Goal: Task Accomplishment & Management: Manage account settings

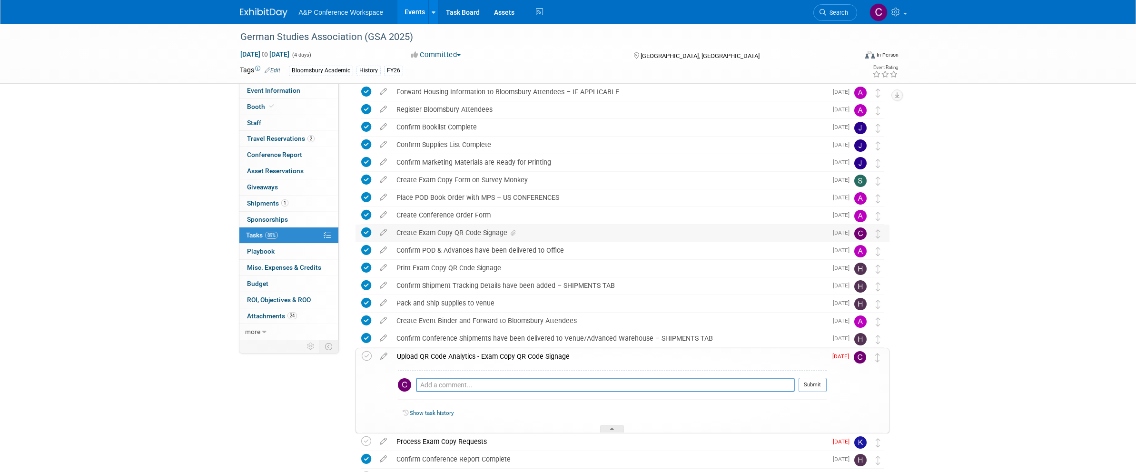
scroll to position [198, 0]
click at [456, 232] on div "Create Exam Copy QR Code Signage" at bounding box center [609, 232] width 435 height 16
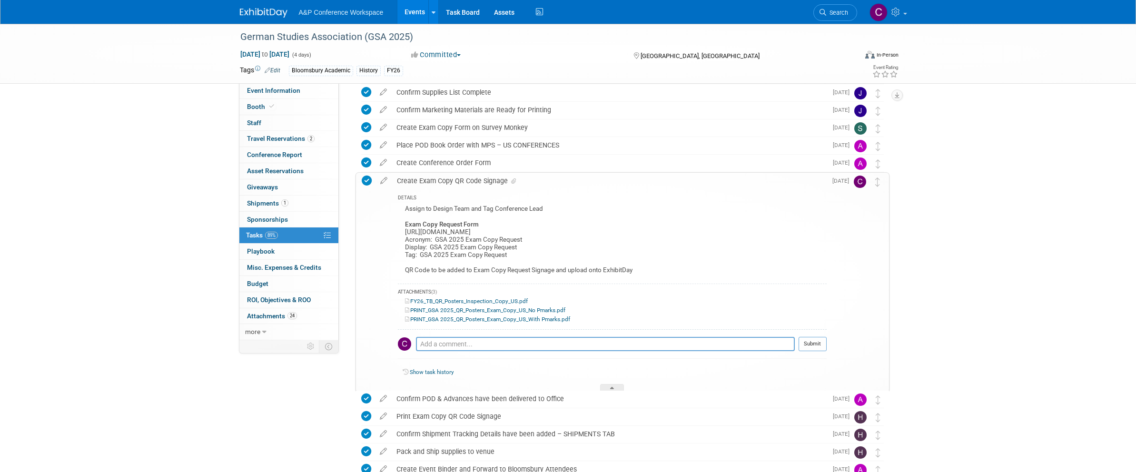
scroll to position [250, 0]
click at [449, 244] on div "Assign to Design Team and Tag Conference Lead Exam Copy Request Form https://ww…" at bounding box center [612, 241] width 429 height 76
click at [383, 180] on icon at bounding box center [383, 179] width 17 height 12
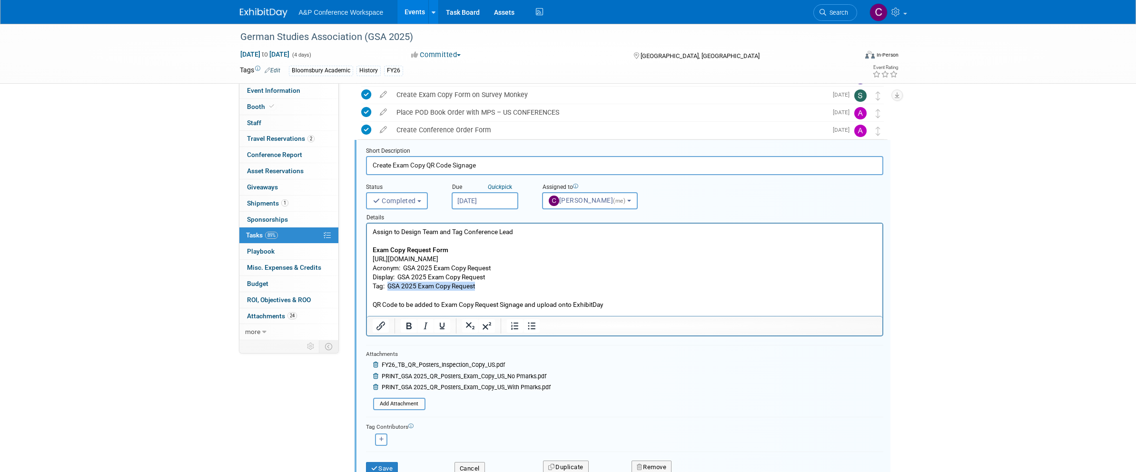
scroll to position [283, 0]
drag, startPoint x: 388, startPoint y: 285, endPoint x: 476, endPoint y: 287, distance: 87.6
click at [476, 287] on p "Assign to Design Team and Tag Conference Lead Exam Copy Request Form https://ww…" at bounding box center [624, 268] width 504 height 82
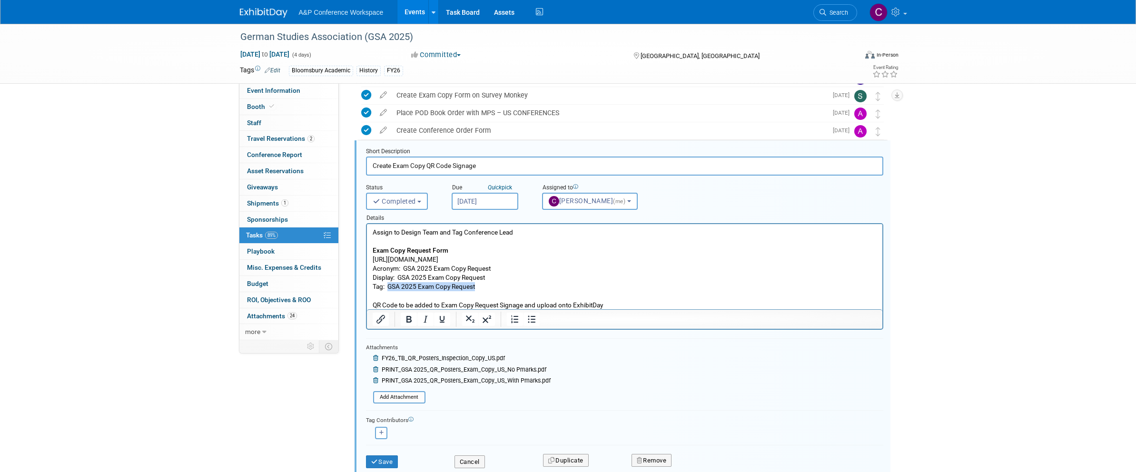
scroll to position [280, 0]
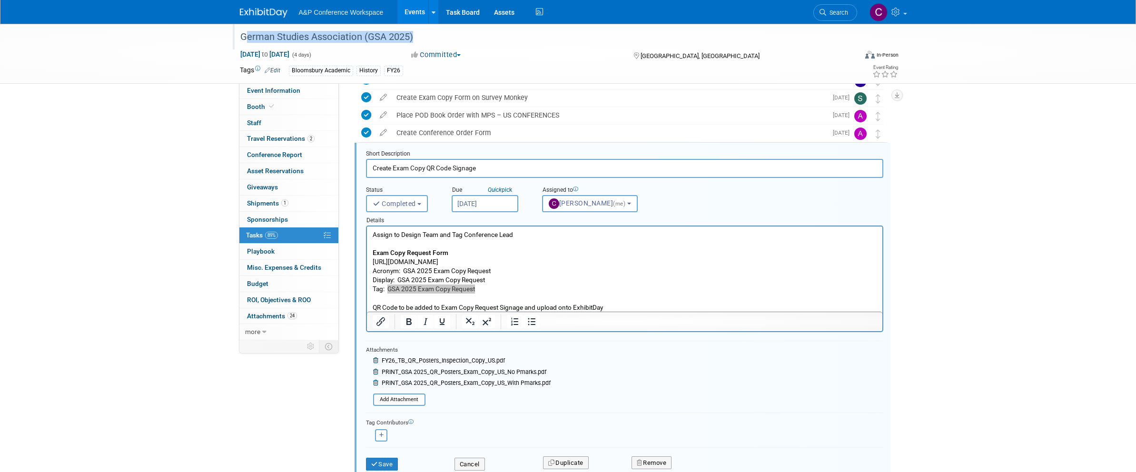
drag, startPoint x: 409, startPoint y: 36, endPoint x: 243, endPoint y: 38, distance: 165.6
click at [243, 38] on div "German Studies Association (GSA 2025)" at bounding box center [540, 37] width 606 height 17
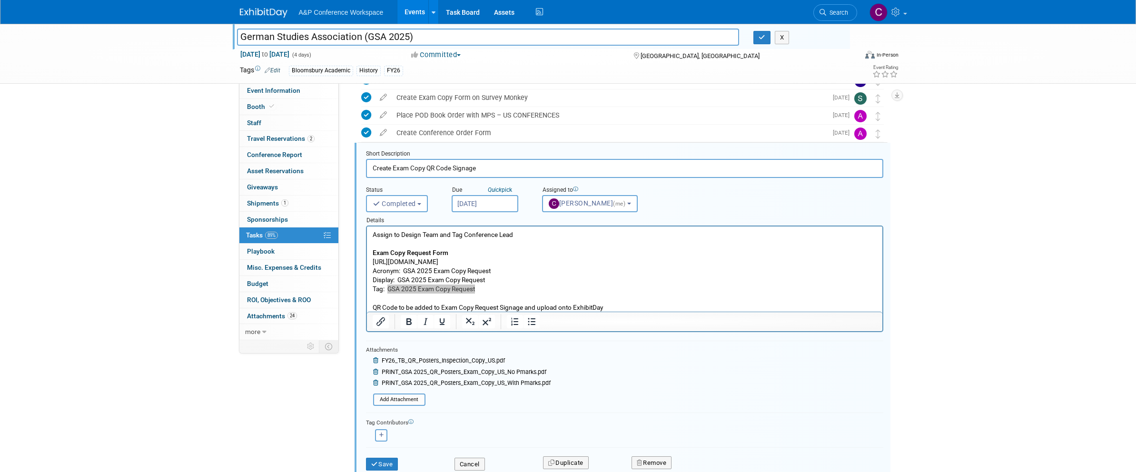
click at [243, 38] on input "German Studies Association (GSA 2025)" at bounding box center [488, 37] width 502 height 17
click at [431, 287] on p "Assign to Design Team and Tag Conference Lead Exam Copy Request Form https://ww…" at bounding box center [624, 271] width 504 height 82
drag, startPoint x: 388, startPoint y: 288, endPoint x: 487, endPoint y: 291, distance: 98.5
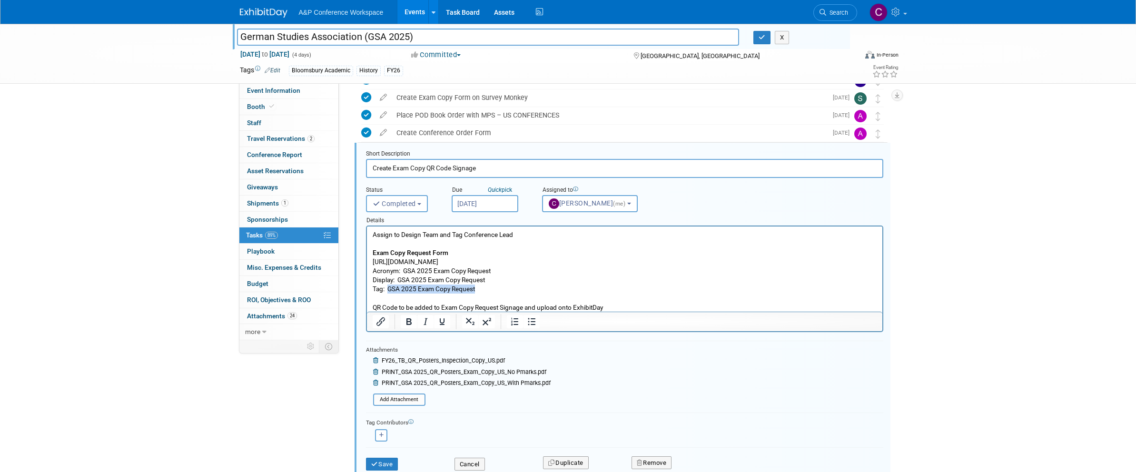
click at [487, 291] on p "Assign to Design Team and Tag Conference Lead Exam Copy Request Form https://ww…" at bounding box center [624, 271] width 504 height 82
copy p "GSA 2025 Exam Copy Request"
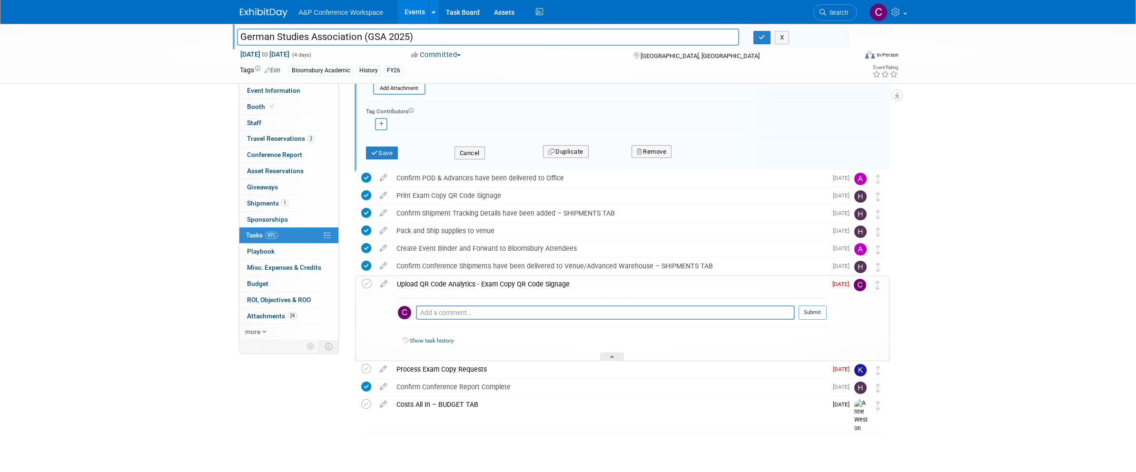
scroll to position [591, 0]
click at [384, 284] on icon at bounding box center [383, 282] width 17 height 12
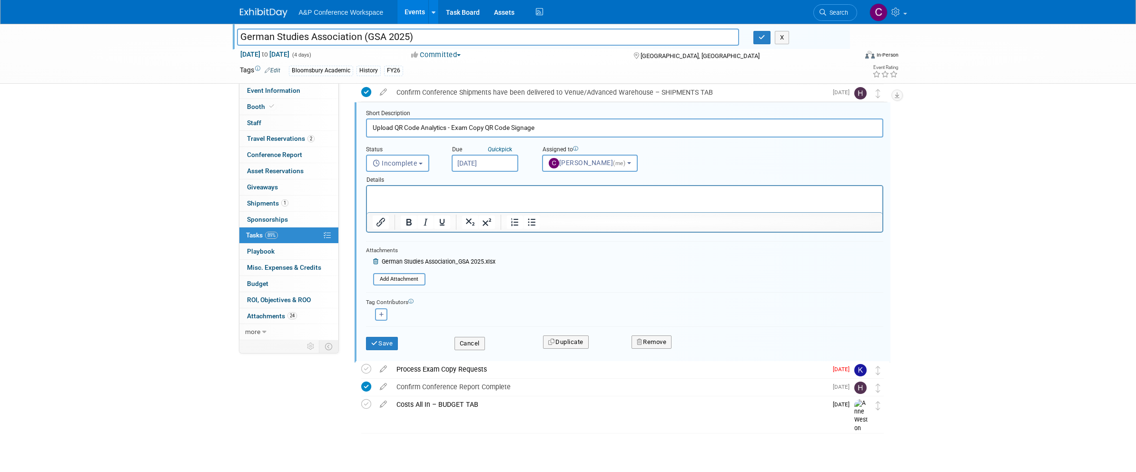
scroll to position [765, 0]
click at [391, 340] on button "Save" at bounding box center [382, 343] width 32 height 13
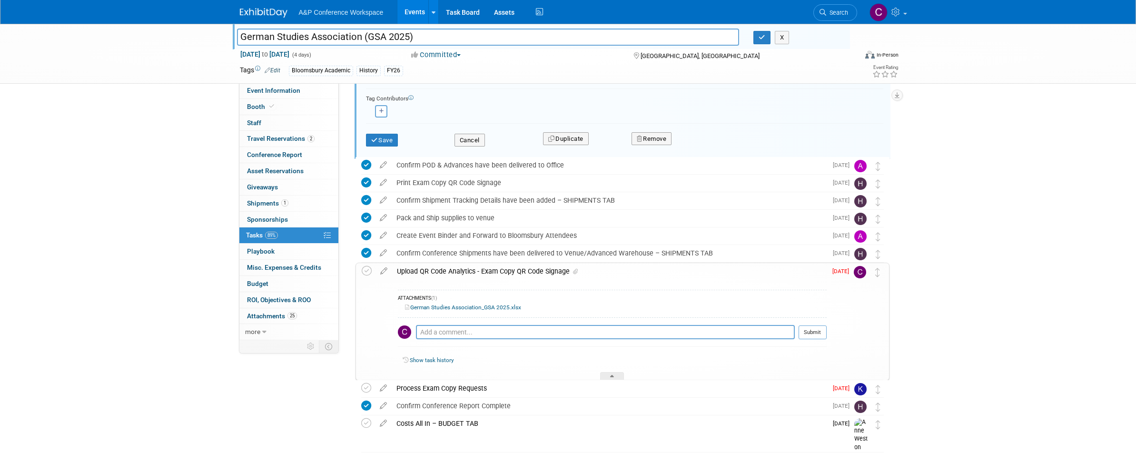
scroll to position [601, 0]
click at [366, 274] on icon at bounding box center [367, 274] width 10 height 10
click at [831, 13] on span "Search" at bounding box center [837, 12] width 22 height 7
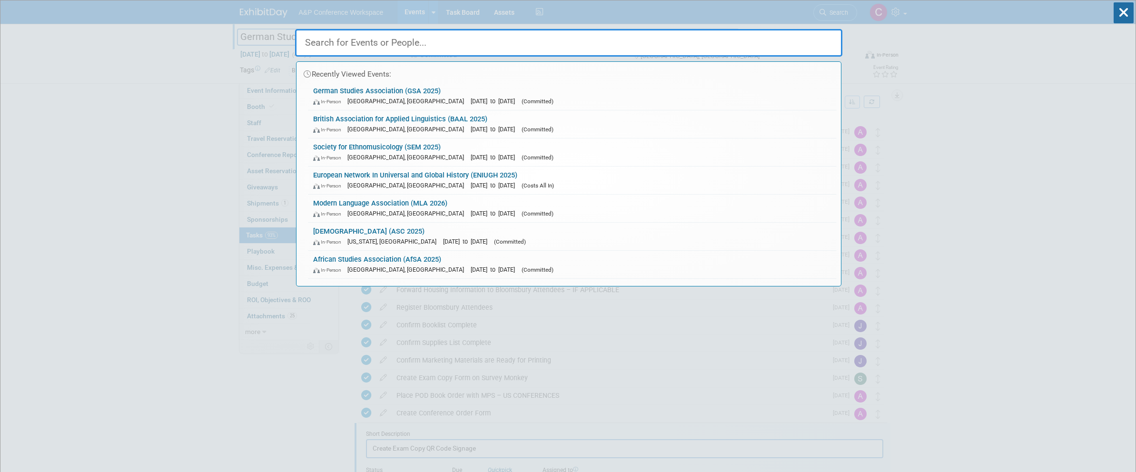
paste input "NCTE 2025"
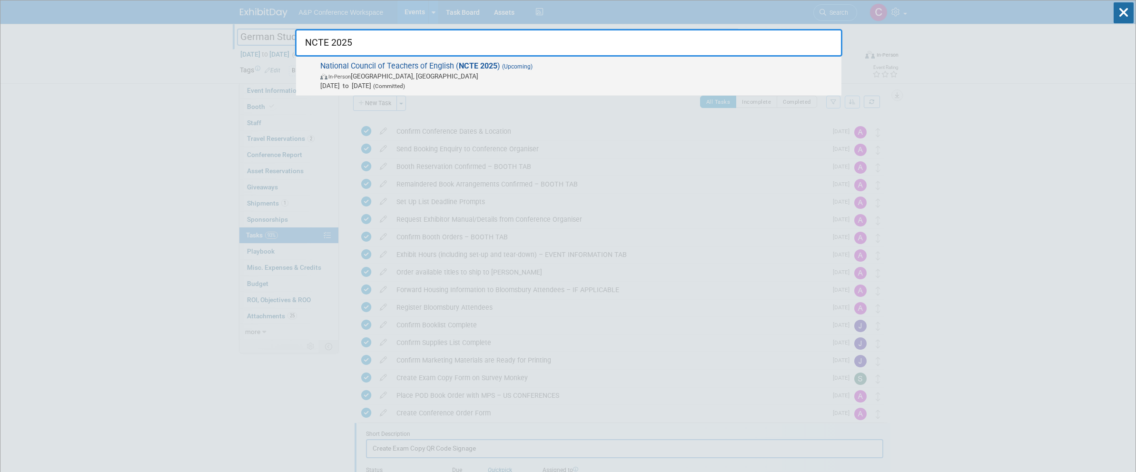
type input "NCTE 2025"
click at [447, 67] on span "National Council of Teachers of English ( NCTE 2025 ) (Upcoming) In-Person Denv…" at bounding box center [576, 75] width 519 height 29
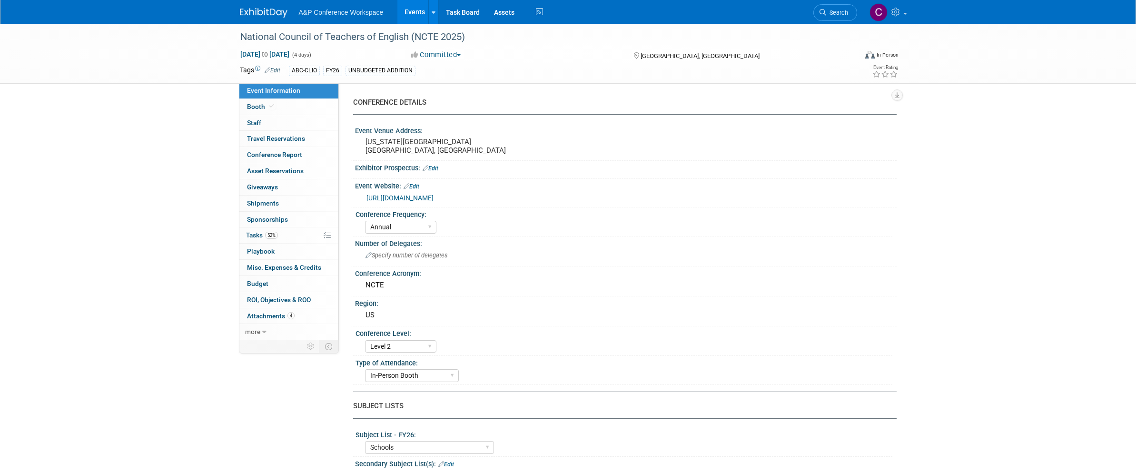
select select "Annual"
select select "Level 2"
select select "In-Person Booth"
select select "Schools"
select select "Bloomsbury Digital Resources"
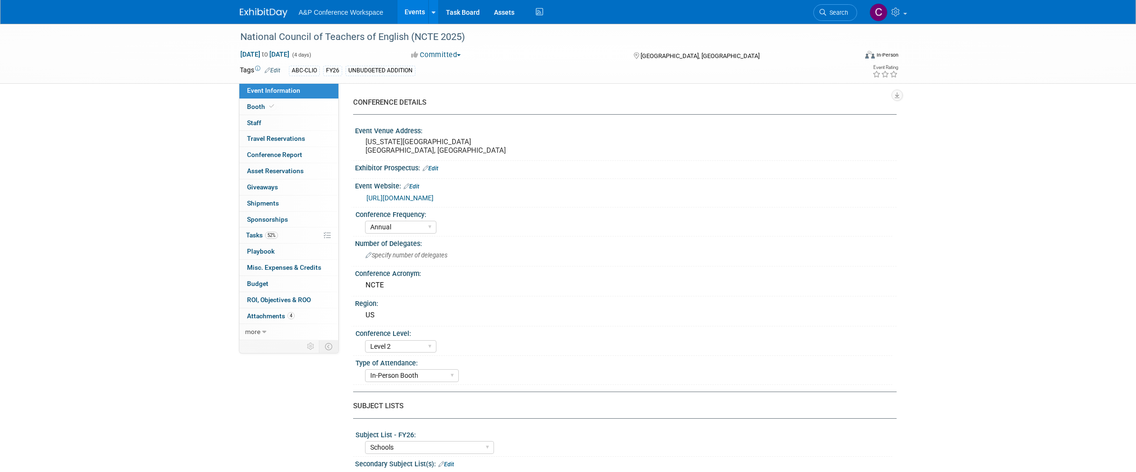
select select "[PERSON_NAME]"
select select "Brand/Subject Presence​"
click at [255, 232] on span "Tasks 52%" at bounding box center [262, 235] width 32 height 8
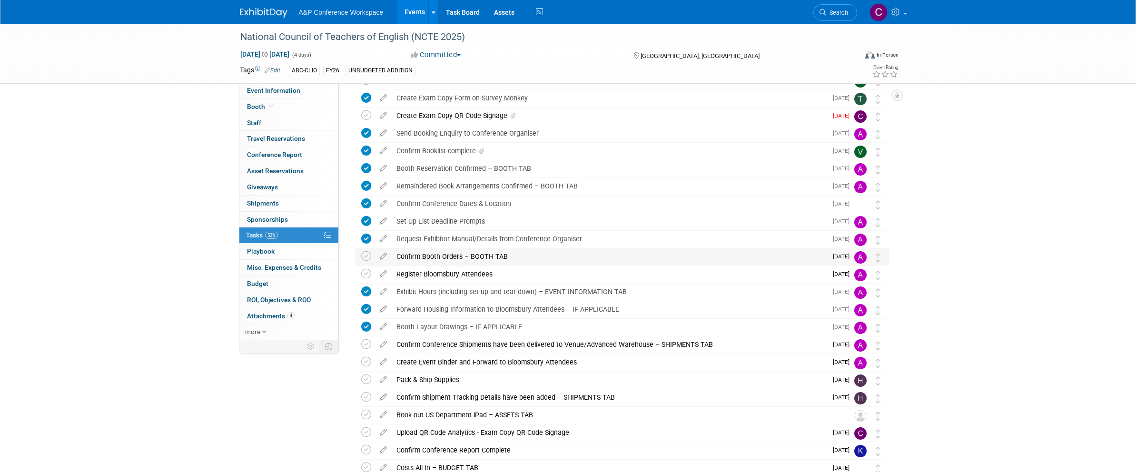
scroll to position [89, 0]
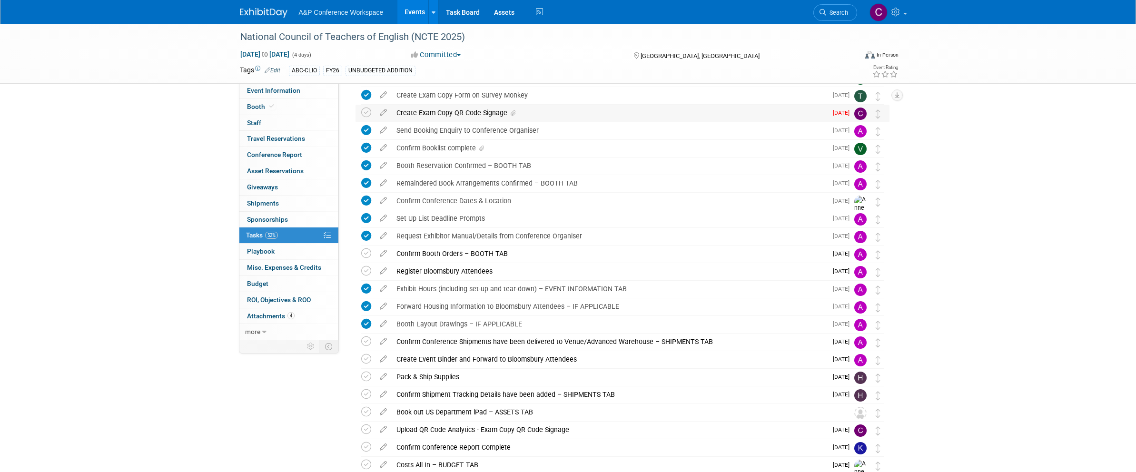
click at [444, 114] on div "Create Exam Copy QR Code Signage" at bounding box center [609, 113] width 435 height 16
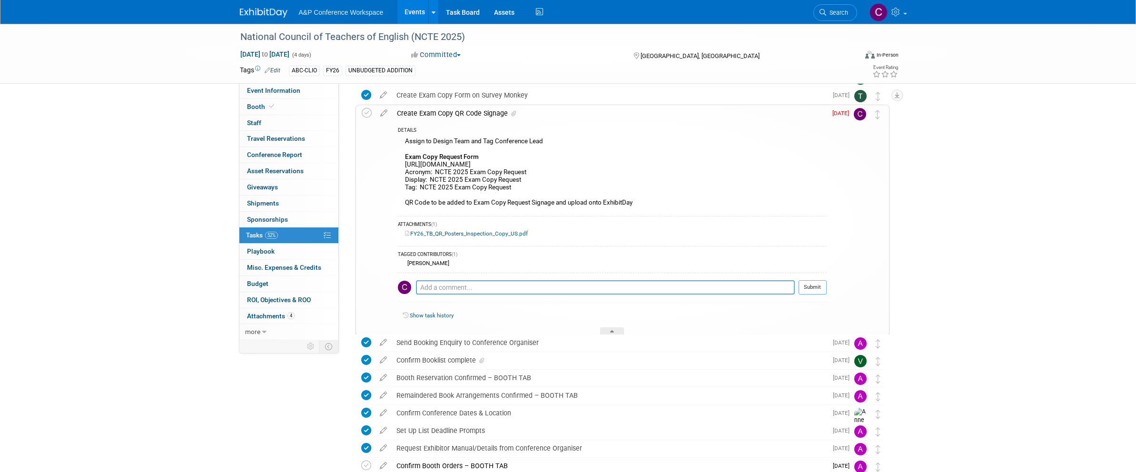
scroll to position [88, 0]
click at [489, 233] on link "FY26_TB_QR_Posters_Inspection_Copy_US.pdf" at bounding box center [466, 235] width 123 height 7
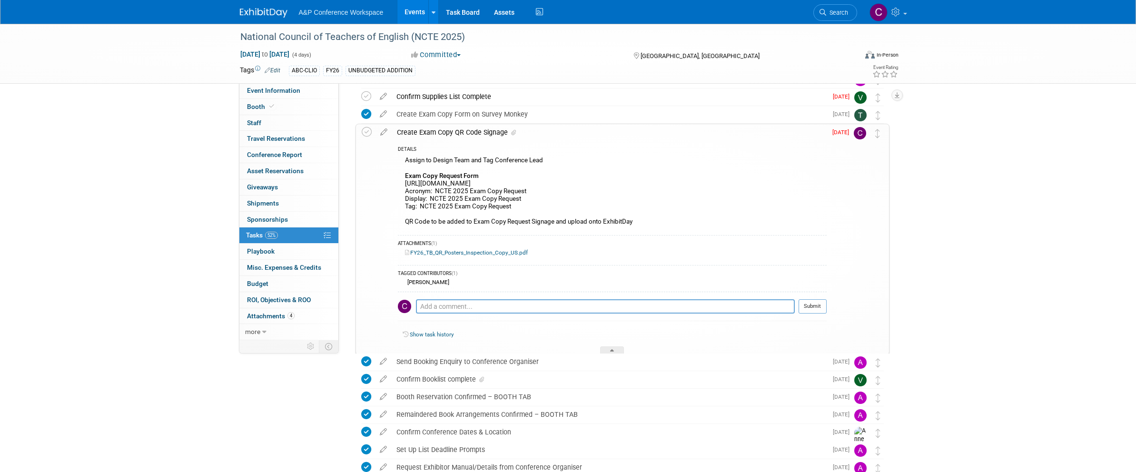
scroll to position [69, 0]
click at [382, 131] on icon at bounding box center [383, 131] width 17 height 12
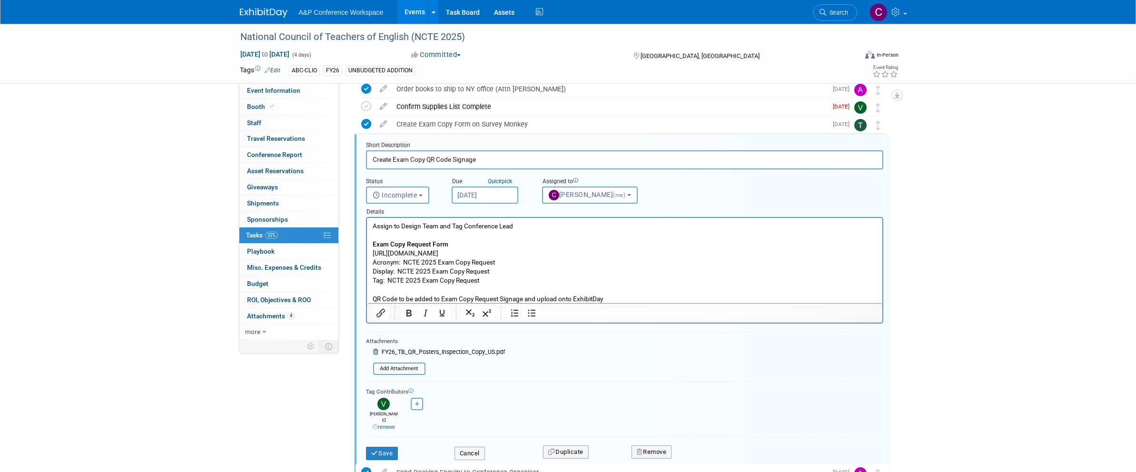
scroll to position [55, 0]
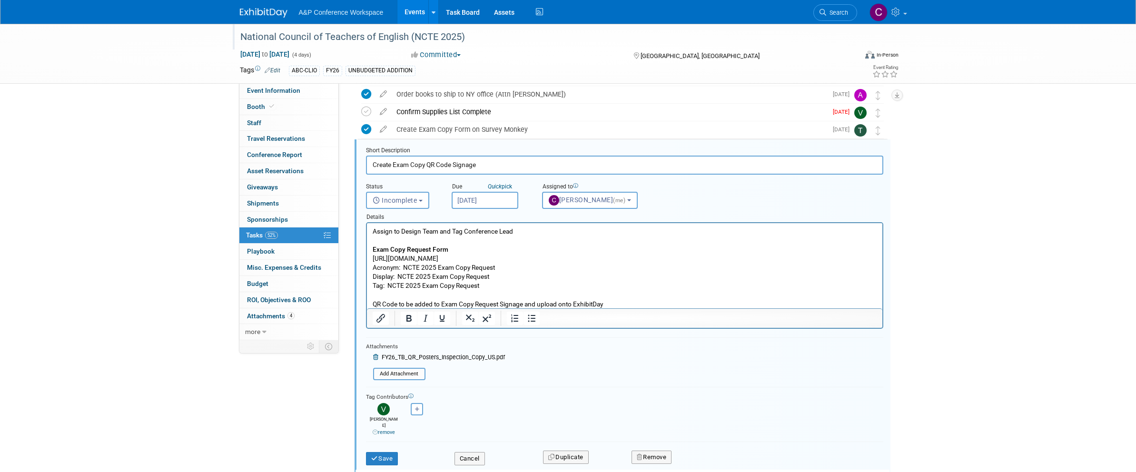
drag, startPoint x: 240, startPoint y: 35, endPoint x: 478, endPoint y: 36, distance: 237.4
click at [478, 36] on div "National Council of Teachers of English (NCTE 2025)" at bounding box center [540, 37] width 606 height 17
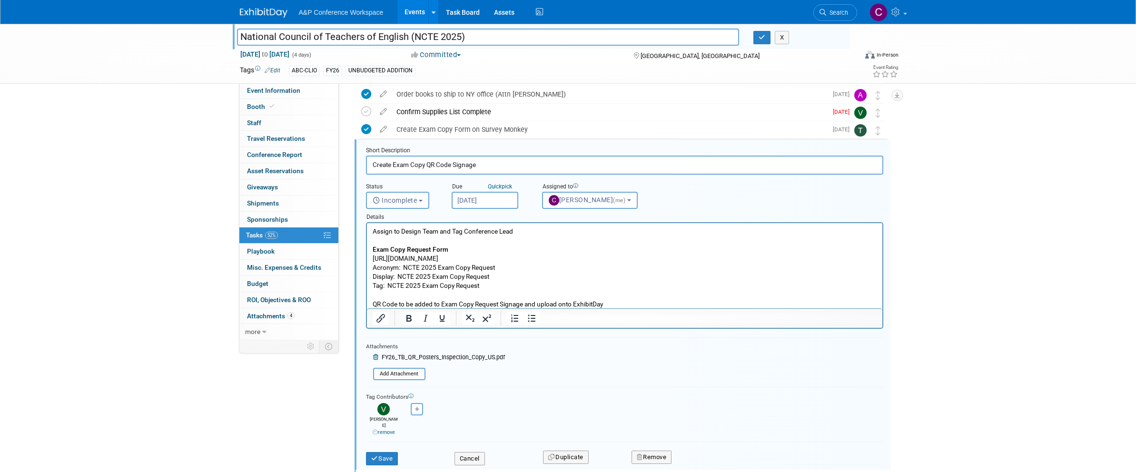
click at [474, 39] on input "National Council of Teachers of English (NCTE 2025)" at bounding box center [488, 37] width 502 height 17
drag, startPoint x: 372, startPoint y: 257, endPoint x: 506, endPoint y: 259, distance: 134.2
click at [506, 259] on p "Assign to Design Team and Tag Conference Lead Exam Copy Request Form [URL][DOMA…" at bounding box center [624, 268] width 504 height 82
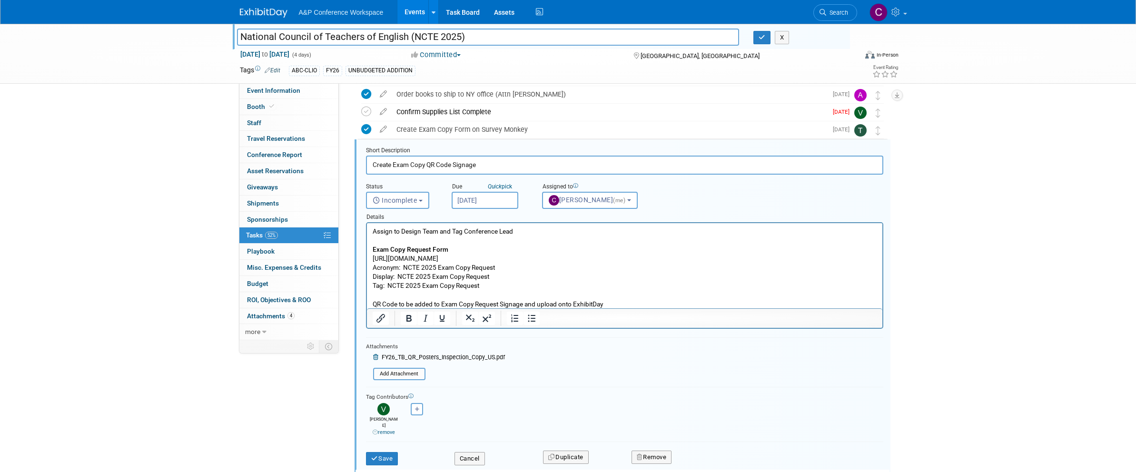
copy p "[URL][DOMAIN_NAME]"
drag, startPoint x: 398, startPoint y: 276, endPoint x: 493, endPoint y: 274, distance: 94.7
click at [493, 274] on p "Assign to Design Team and Tag Conference Lead Exam Copy Request Form [URL][DOMA…" at bounding box center [624, 267] width 504 height 82
copy p "NCTE 2025 Exam Copy Request"
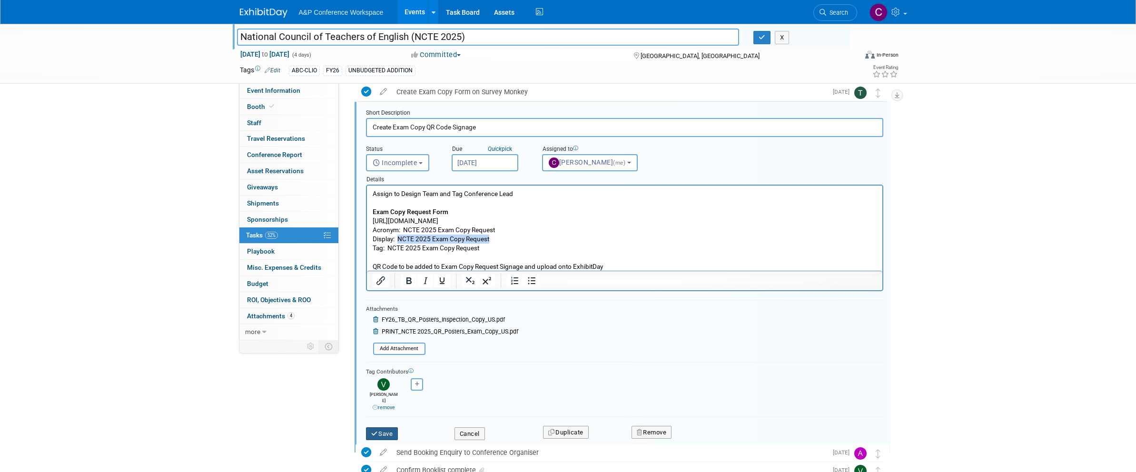
scroll to position [93, 0]
click at [392, 427] on button "Save" at bounding box center [382, 433] width 32 height 13
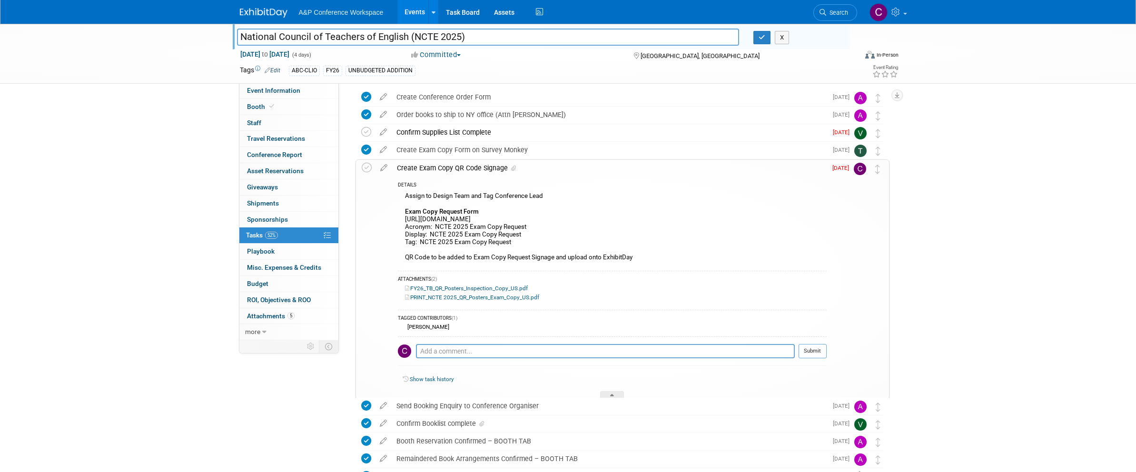
scroll to position [2, 0]
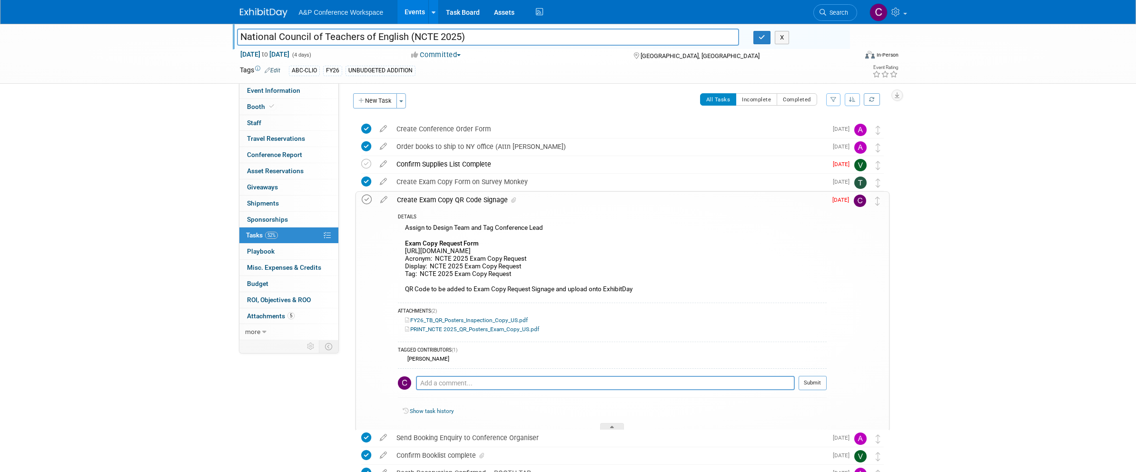
click at [368, 199] on icon at bounding box center [367, 200] width 10 height 10
click at [402, 36] on input "National Council of Teachers of English (NCTE 2025)" at bounding box center [488, 37] width 502 height 17
